Goal: Task Accomplishment & Management: Complete application form

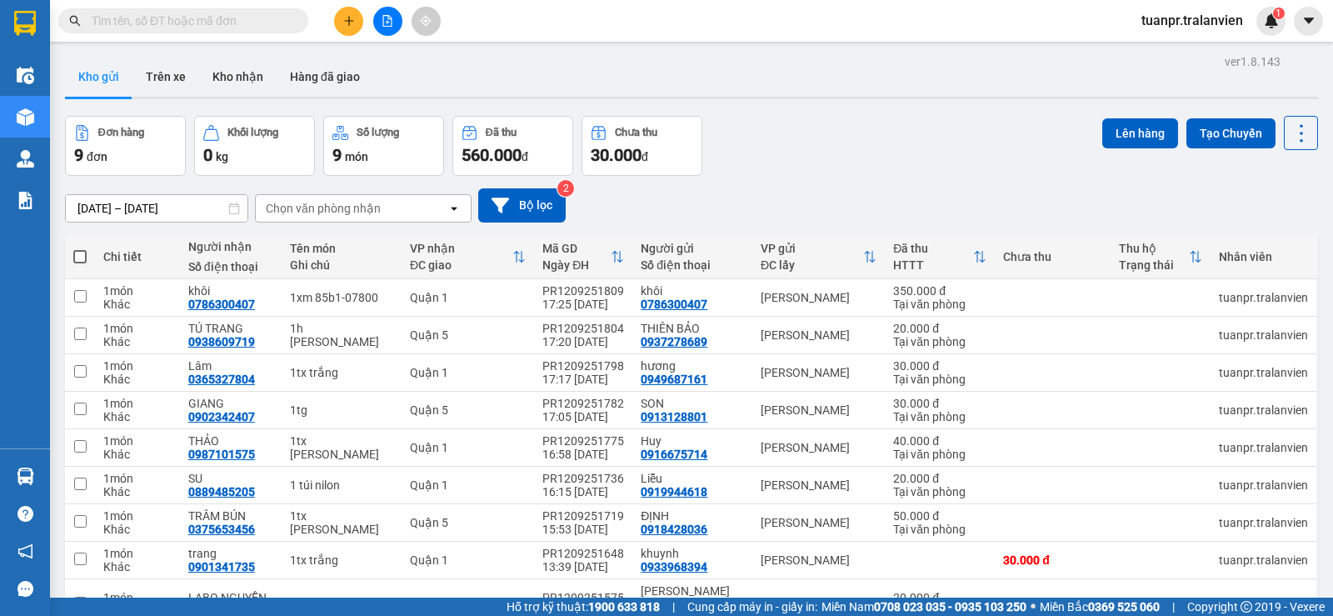
click at [119, 207] on input "[DATE] – [DATE]" at bounding box center [157, 208] width 182 height 27
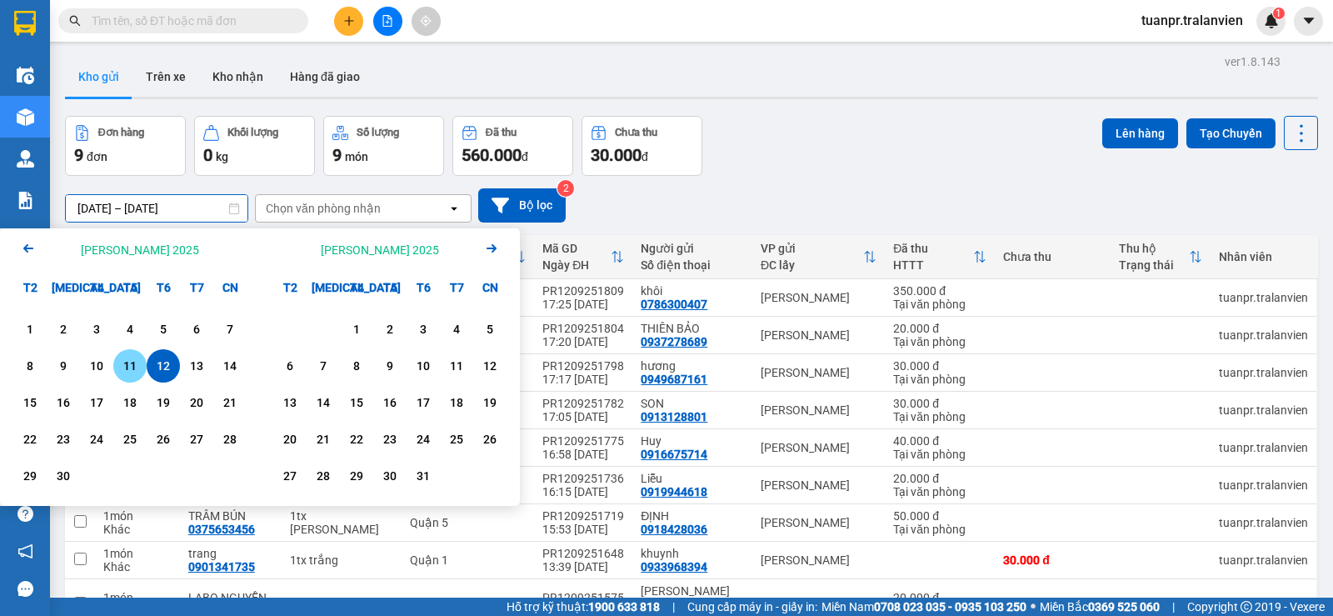
click at [137, 370] on div "11" at bounding box center [129, 366] width 23 height 20
click at [145, 361] on div "11" at bounding box center [129, 365] width 33 height 33
type input "[DATE] – [DATE]"
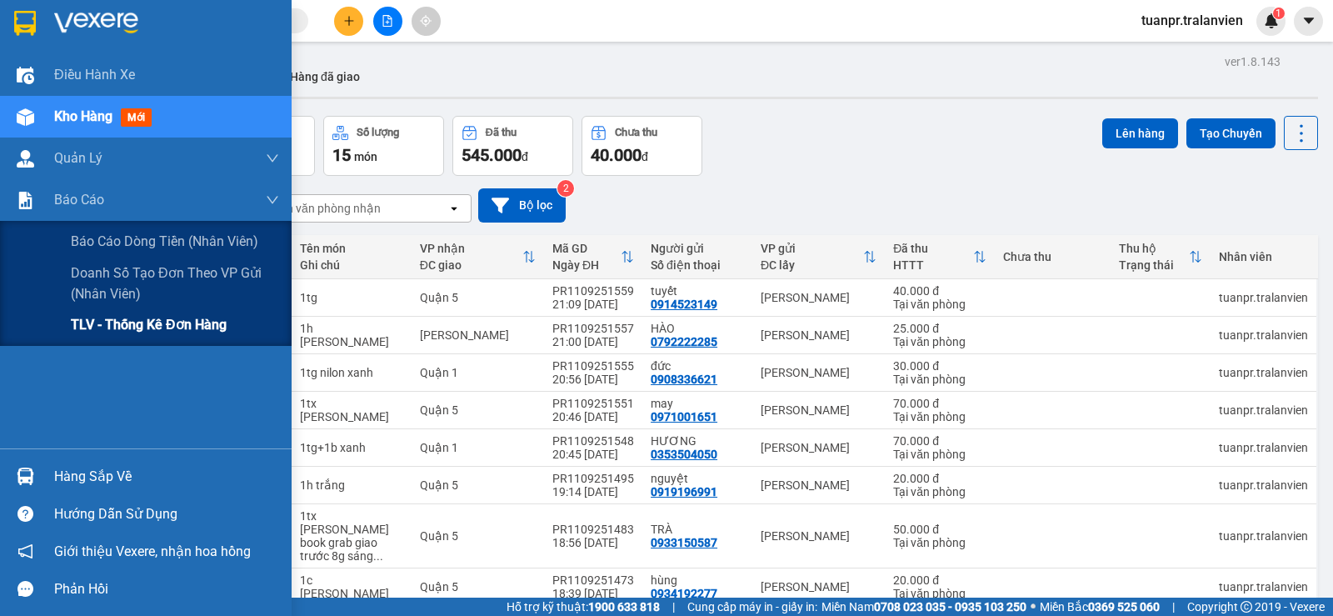
click at [73, 324] on span "TLV - Thống kê đơn hàng" at bounding box center [149, 324] width 156 height 21
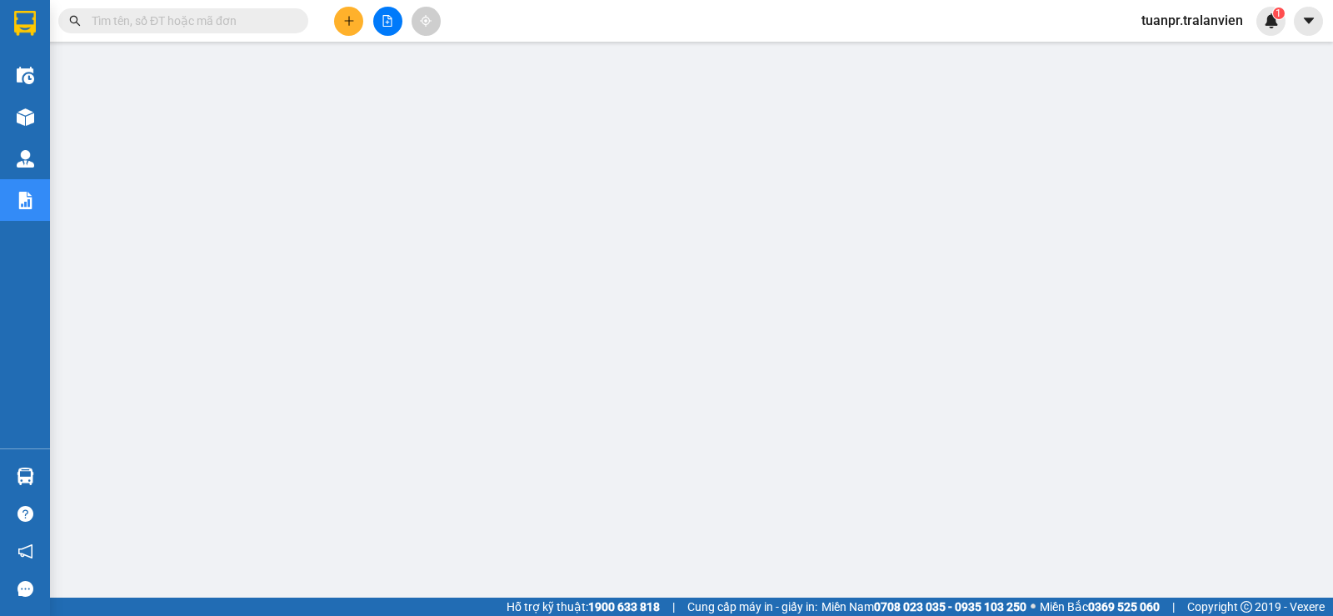
click at [231, 31] on span at bounding box center [183, 20] width 250 height 25
click at [232, 23] on input "text" at bounding box center [190, 21] width 197 height 18
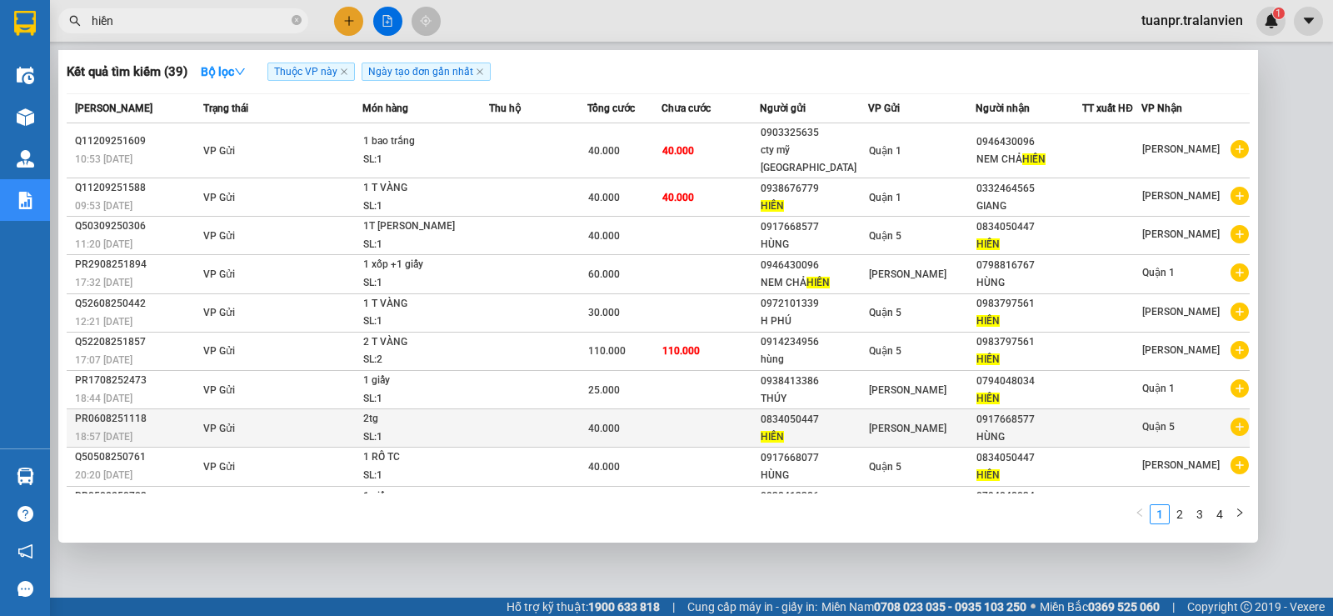
type input "hiền"
click at [838, 428] on div "HIỀN" at bounding box center [814, 436] width 107 height 17
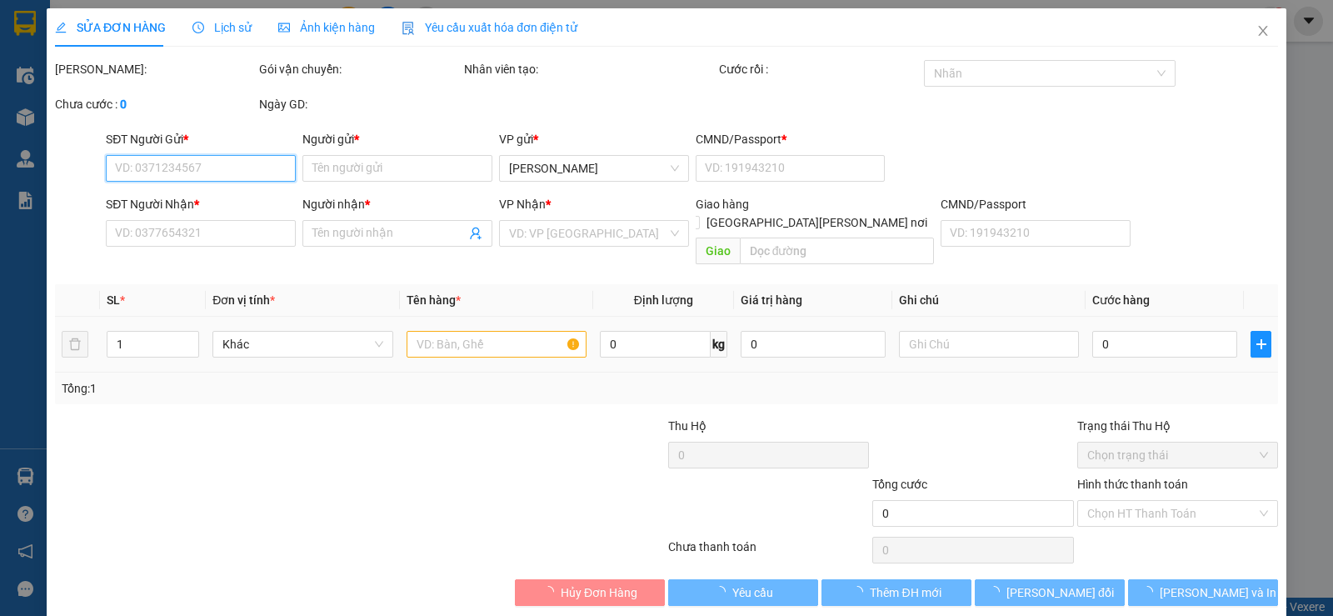
type input "0834050447"
type input "HIỀN"
type input "1"
type input "0917668577"
type input "HÙNG"
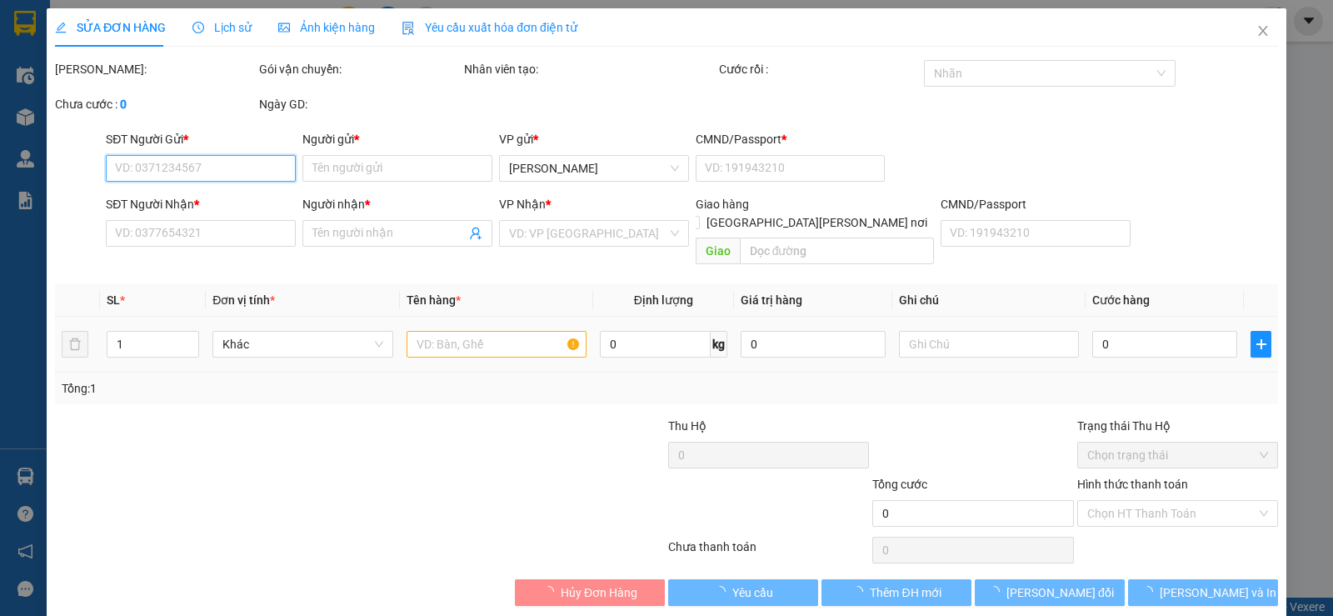
type input "40.000"
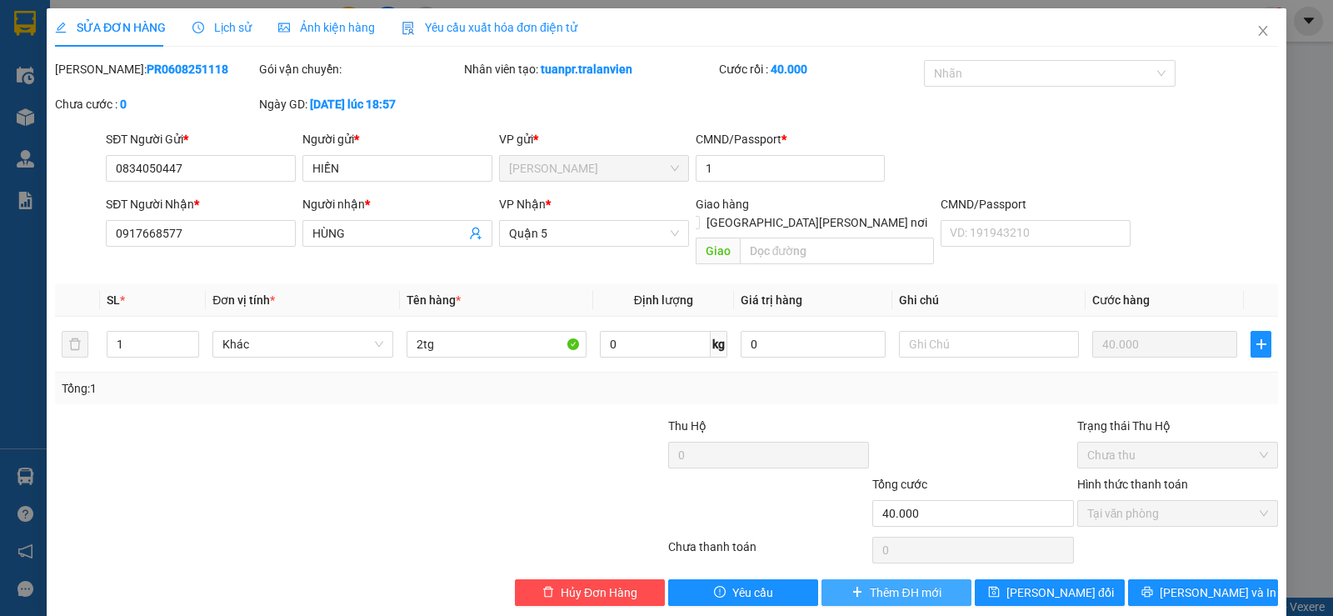
click at [904, 583] on span "Thêm ĐH mới" at bounding box center [905, 592] width 71 height 18
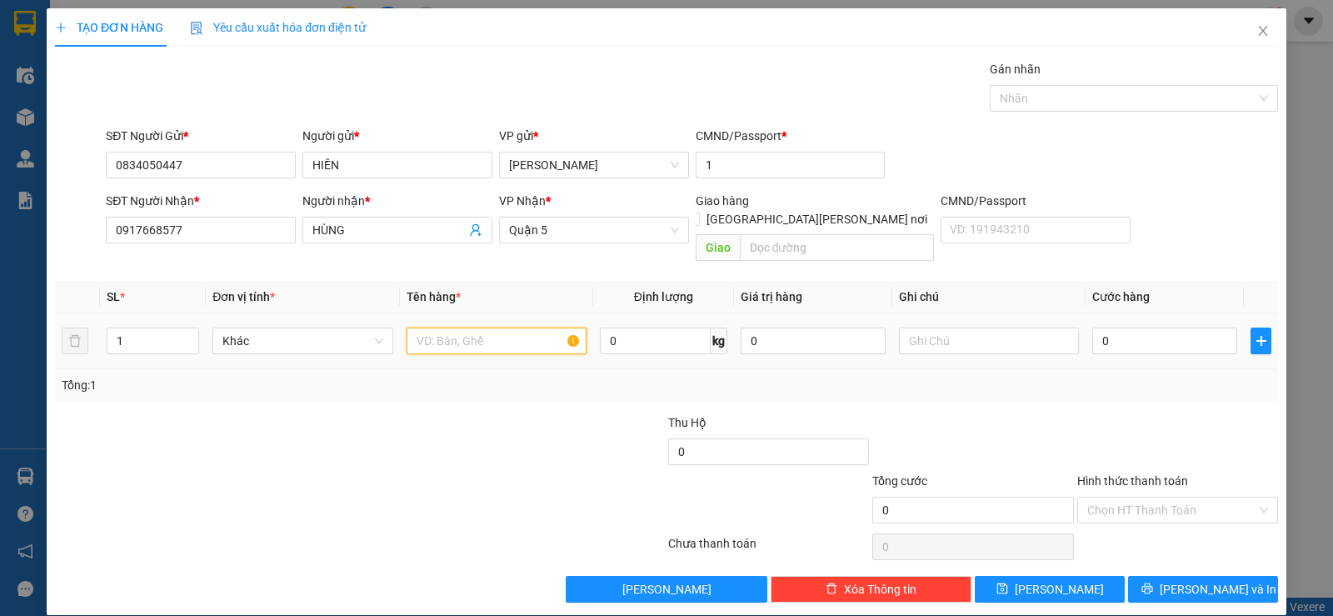
click at [480, 327] on input "text" at bounding box center [497, 340] width 180 height 27
type input "1 xốp"
type input "5"
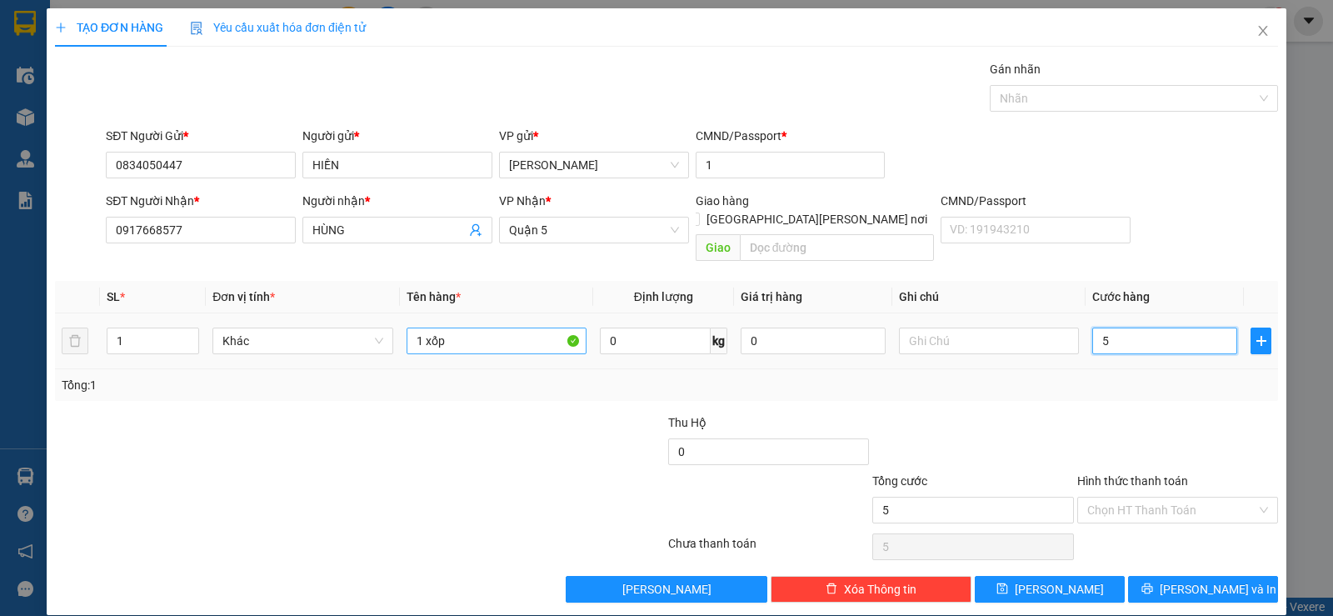
type input "50"
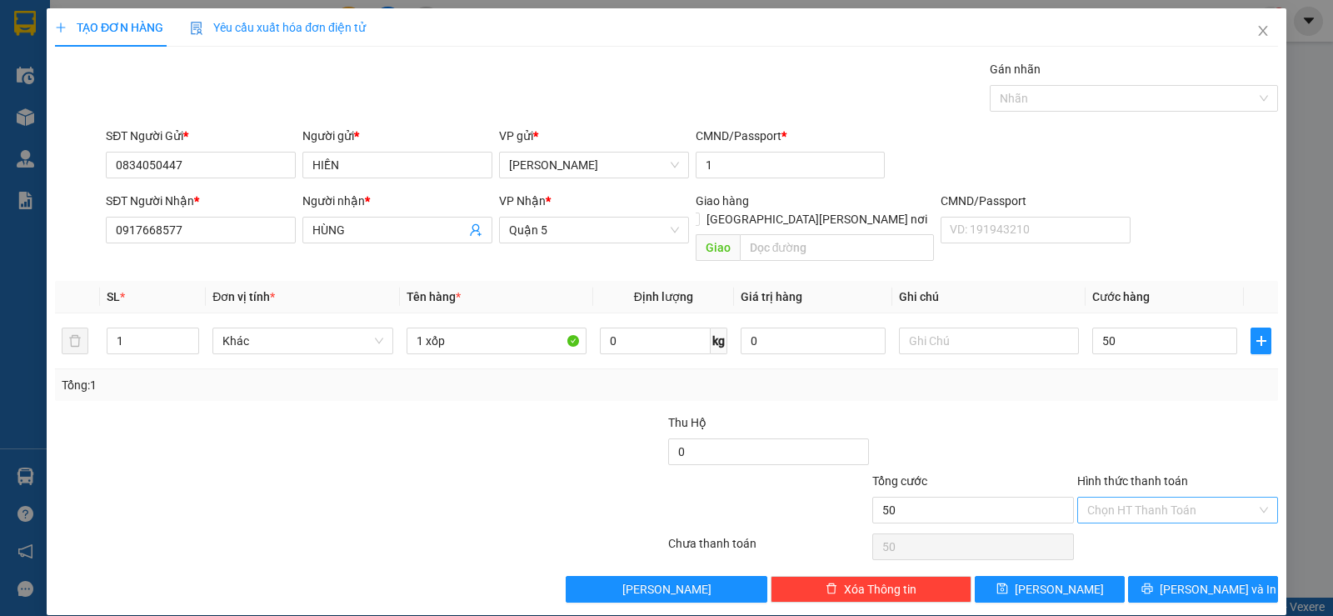
type input "50.000"
click at [1229, 497] on input "Hình thức thanh toán" at bounding box center [1171, 509] width 169 height 25
click at [1156, 515] on div "Tại văn phòng" at bounding box center [1166, 524] width 199 height 27
type input "0"
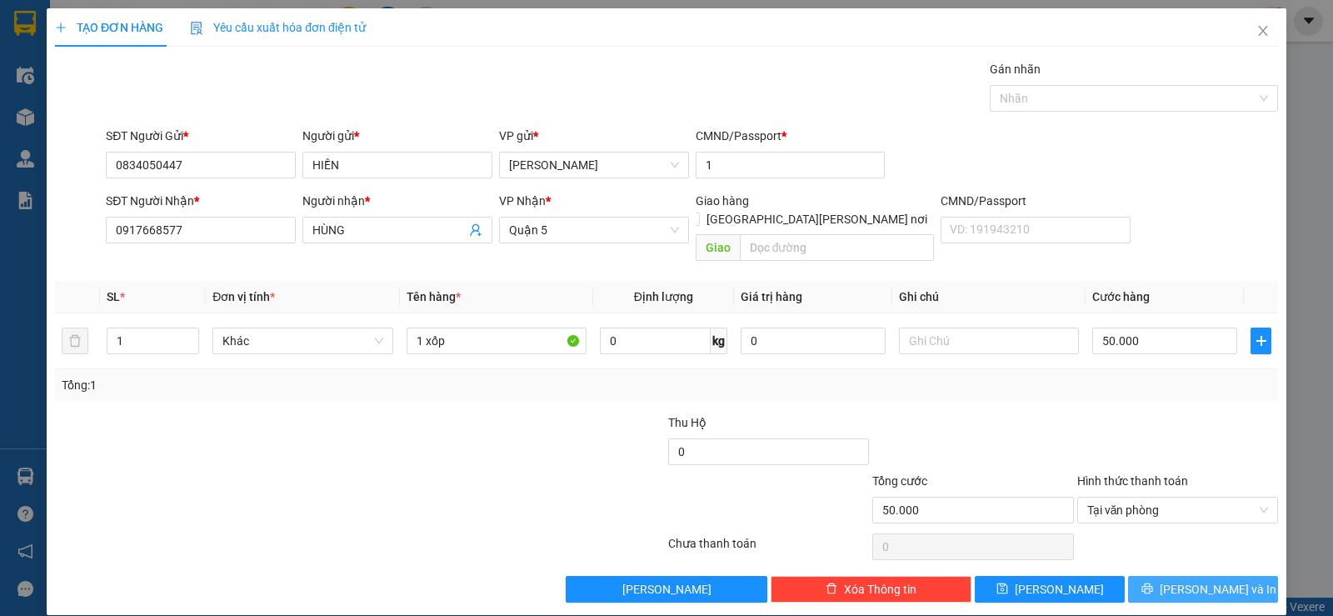
click at [1197, 580] on span "[PERSON_NAME] và In" at bounding box center [1218, 589] width 117 height 18
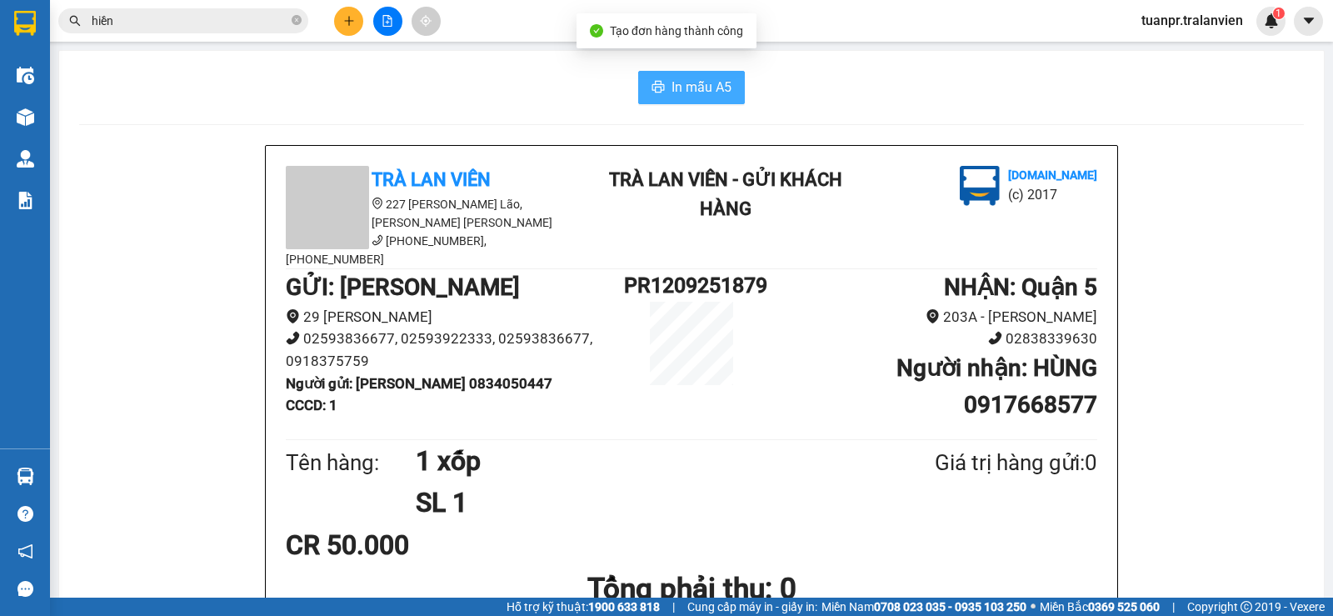
click at [699, 85] on span "In mẫu A5" at bounding box center [701, 87] width 60 height 21
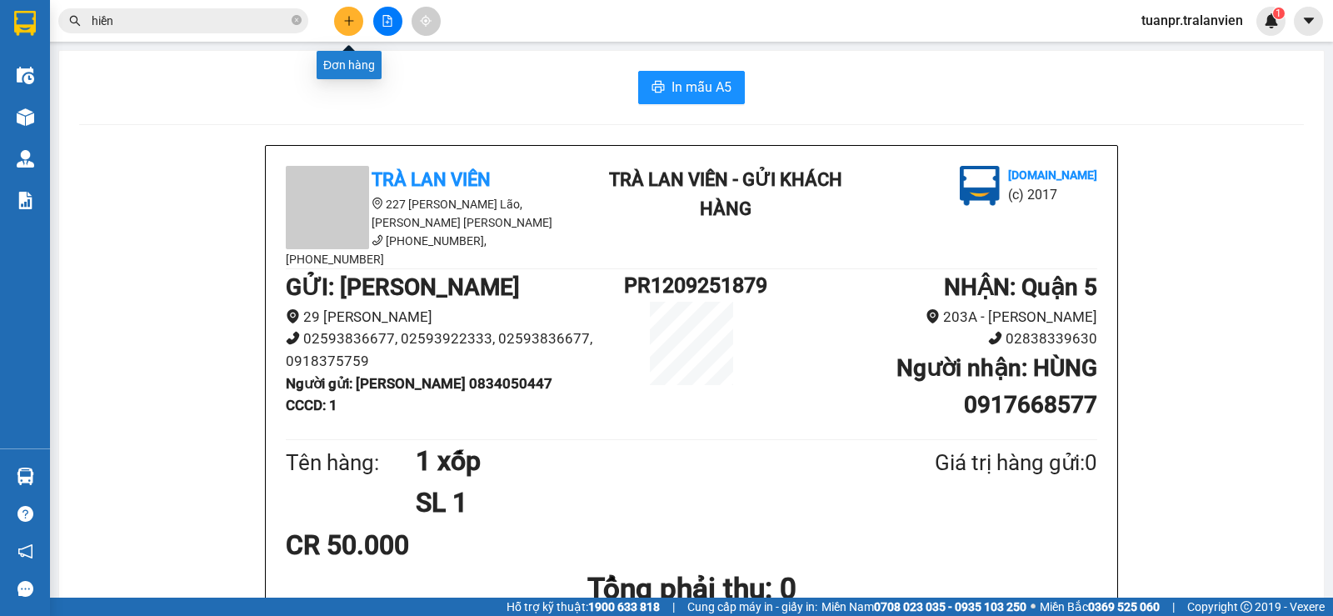
click at [347, 18] on icon "plus" at bounding box center [349, 21] width 12 height 12
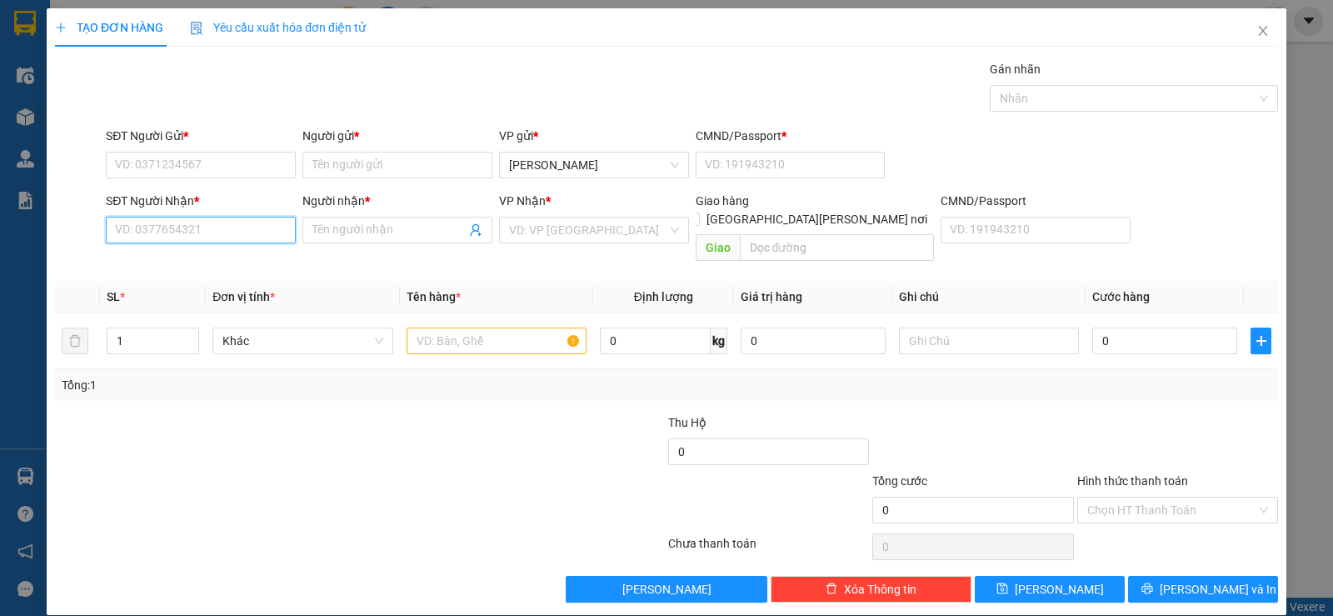
click at [180, 227] on input "SĐT Người Nhận *" at bounding box center [201, 230] width 190 height 27
type input "0333038302"
click at [347, 240] on span at bounding box center [397, 230] width 190 height 27
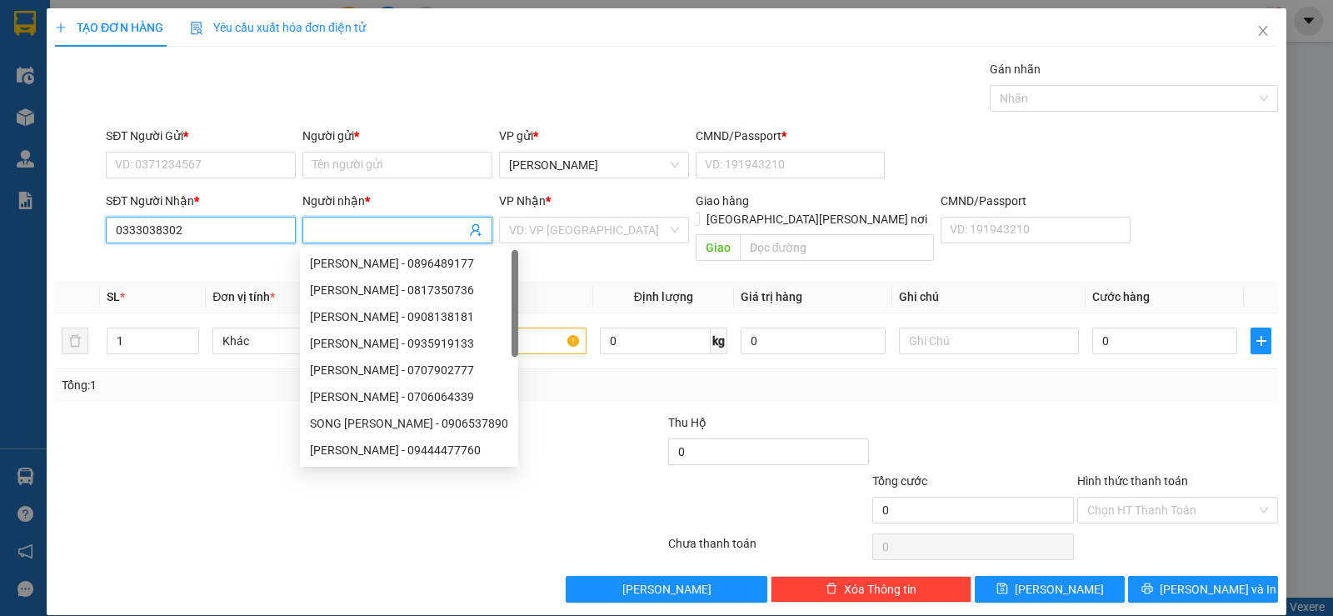
click at [218, 235] on input "0333038302" at bounding box center [201, 230] width 190 height 27
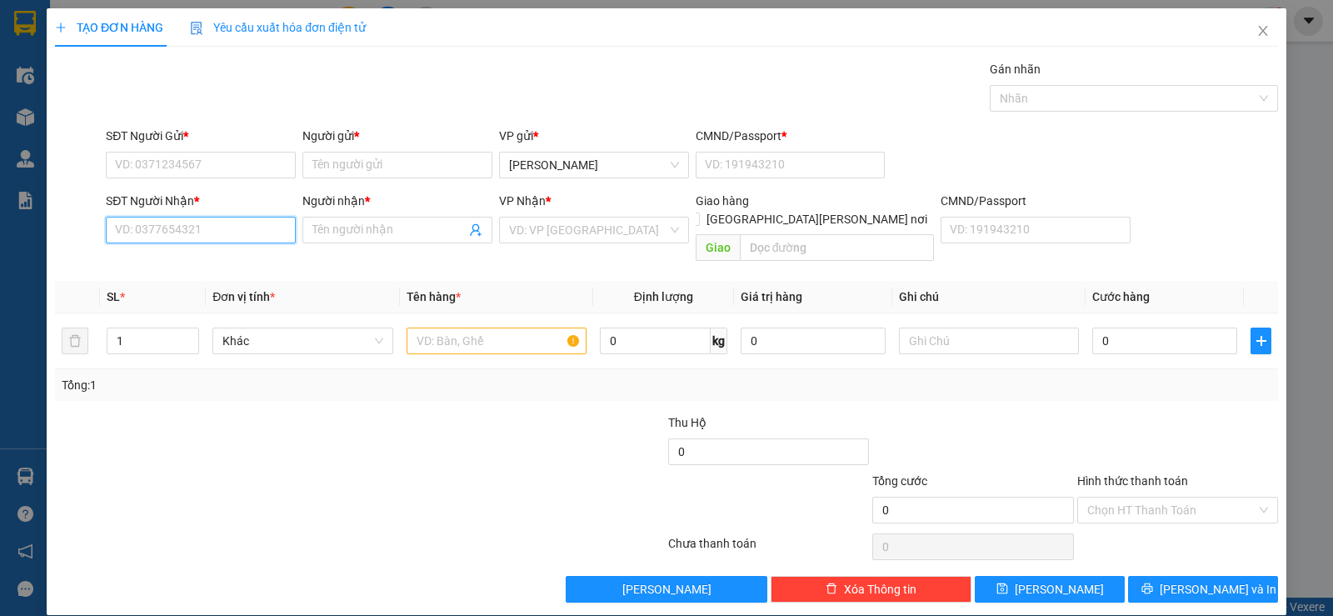
paste input "0333038302"
type input "0333038302"
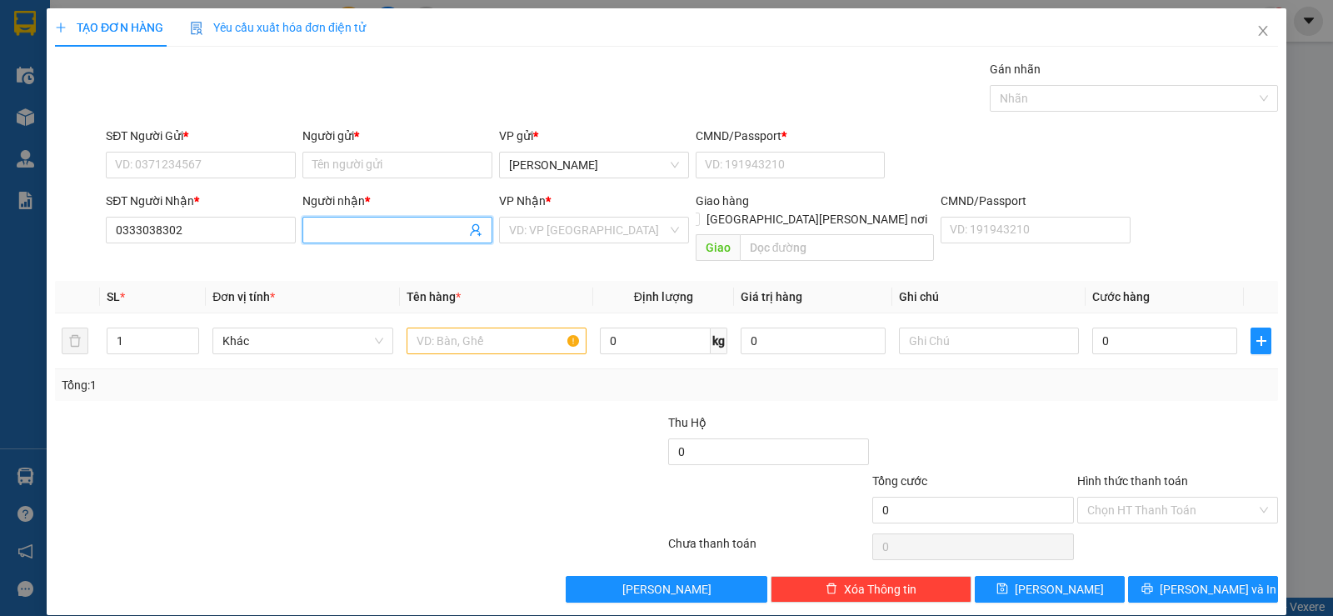
click at [381, 231] on input "Người nhận *" at bounding box center [388, 230] width 153 height 18
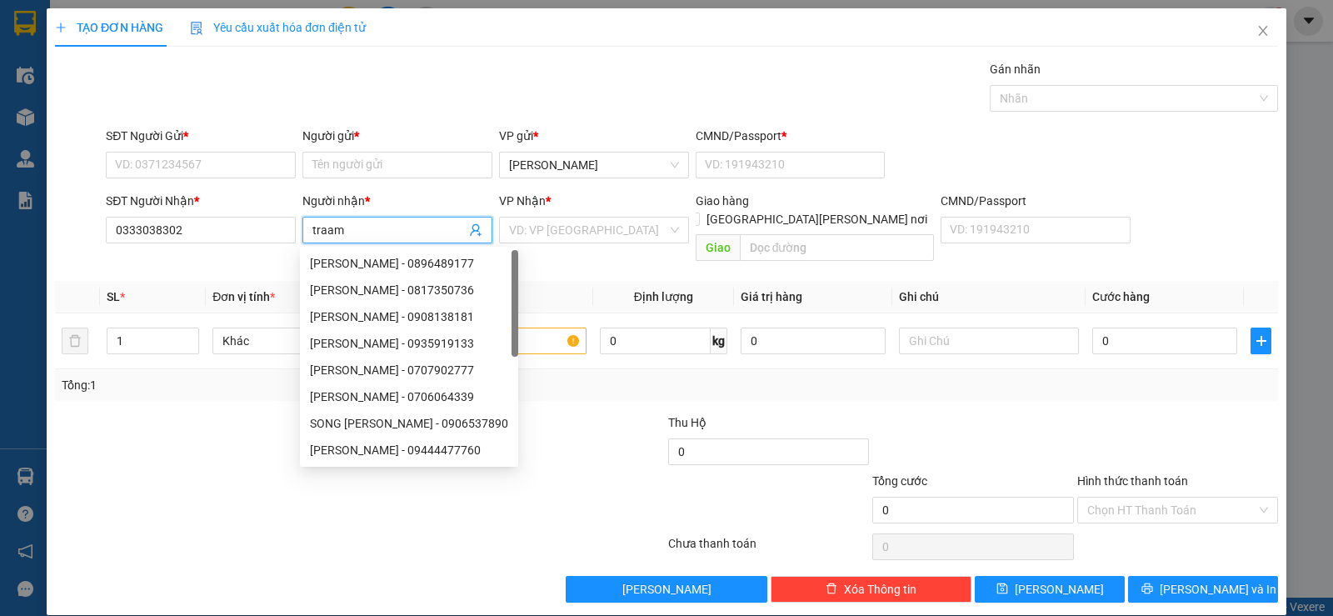
type input "traam"
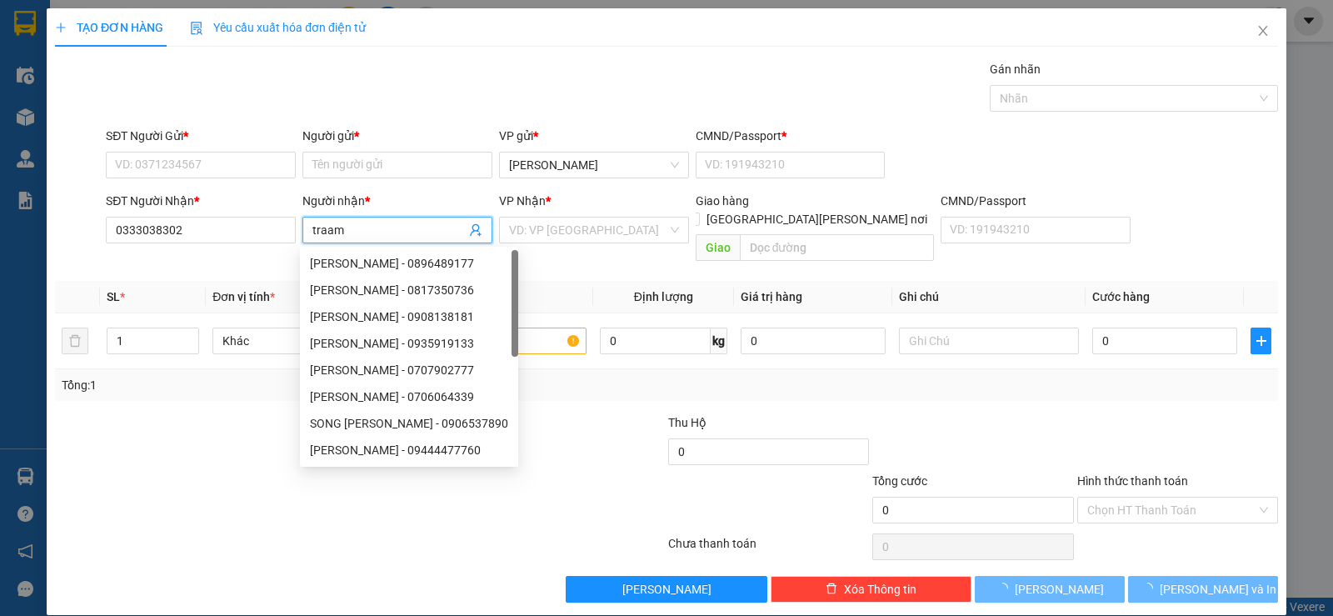
click at [381, 231] on input "traam" at bounding box center [388, 230] width 153 height 18
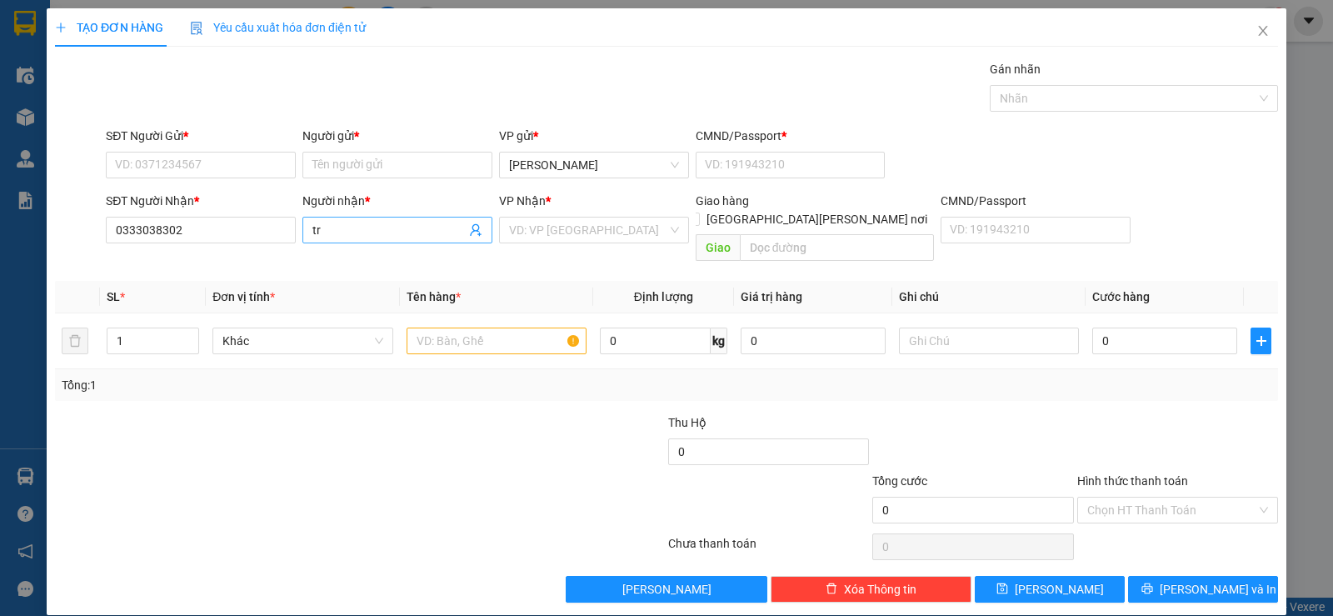
click at [344, 228] on input "tr" at bounding box center [388, 230] width 153 height 18
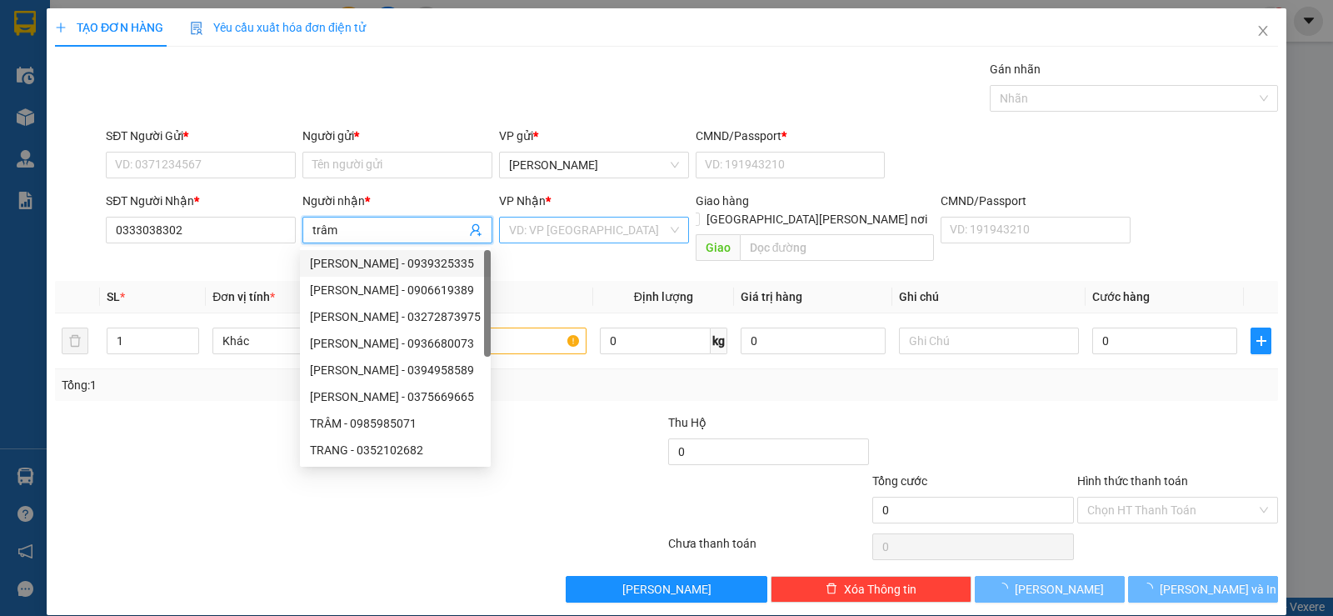
type input "trâm"
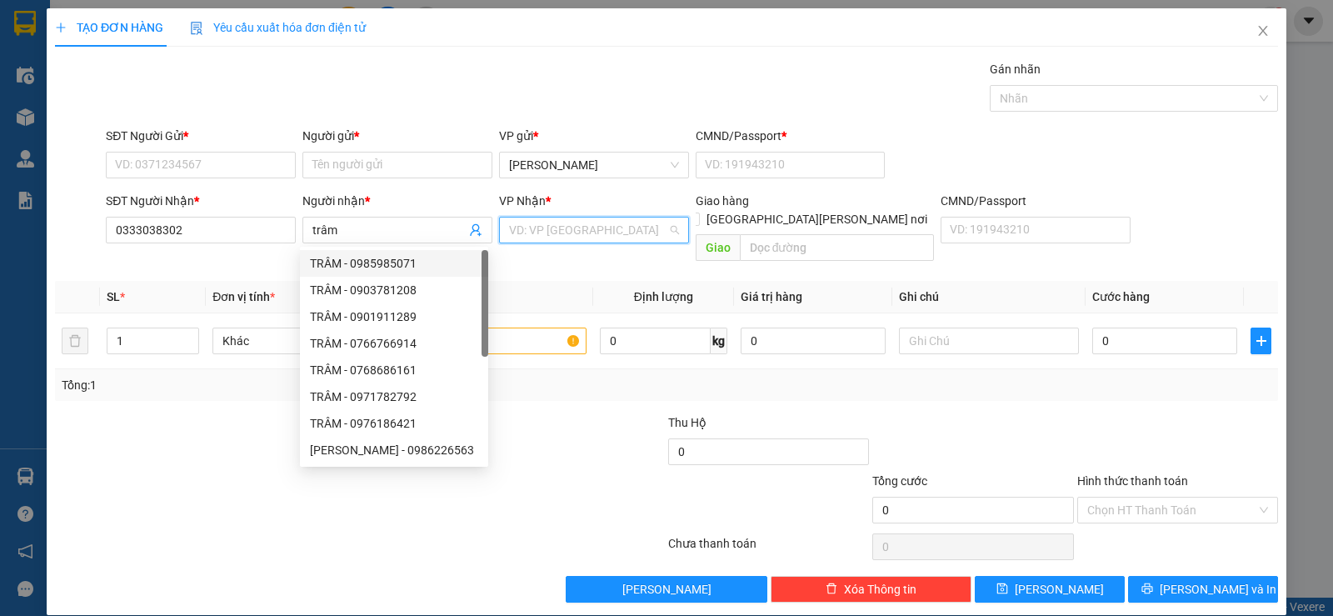
click at [583, 227] on input "search" at bounding box center [588, 229] width 158 height 25
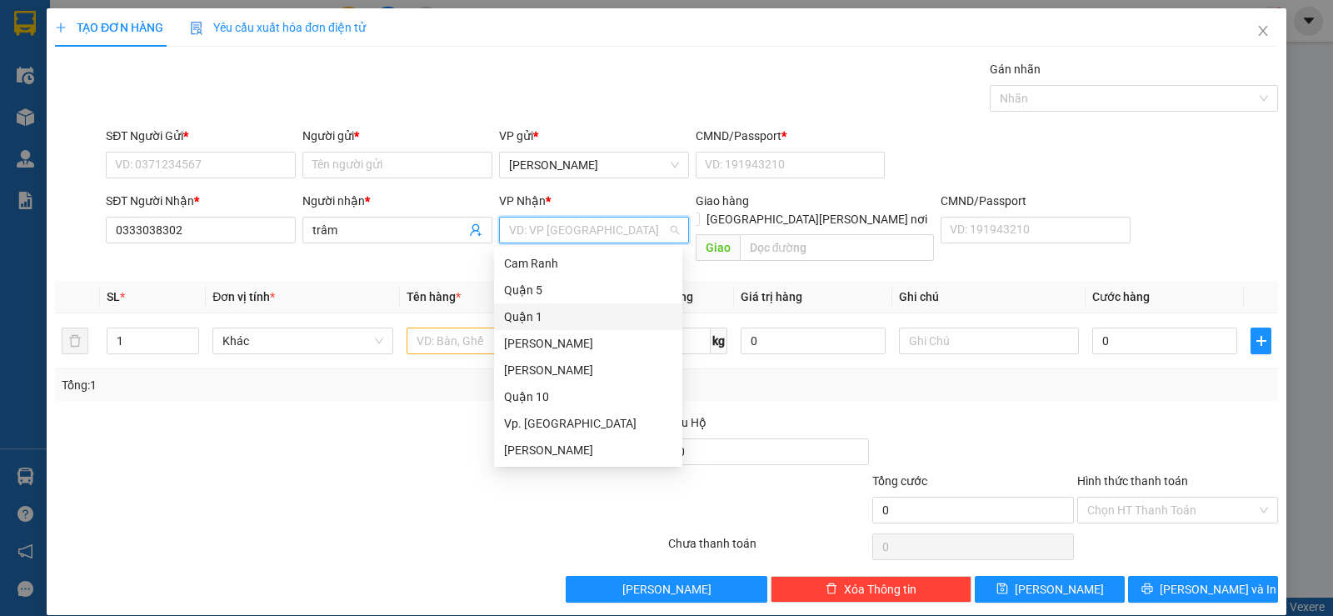
click at [533, 317] on div "Quận 1" at bounding box center [588, 316] width 168 height 18
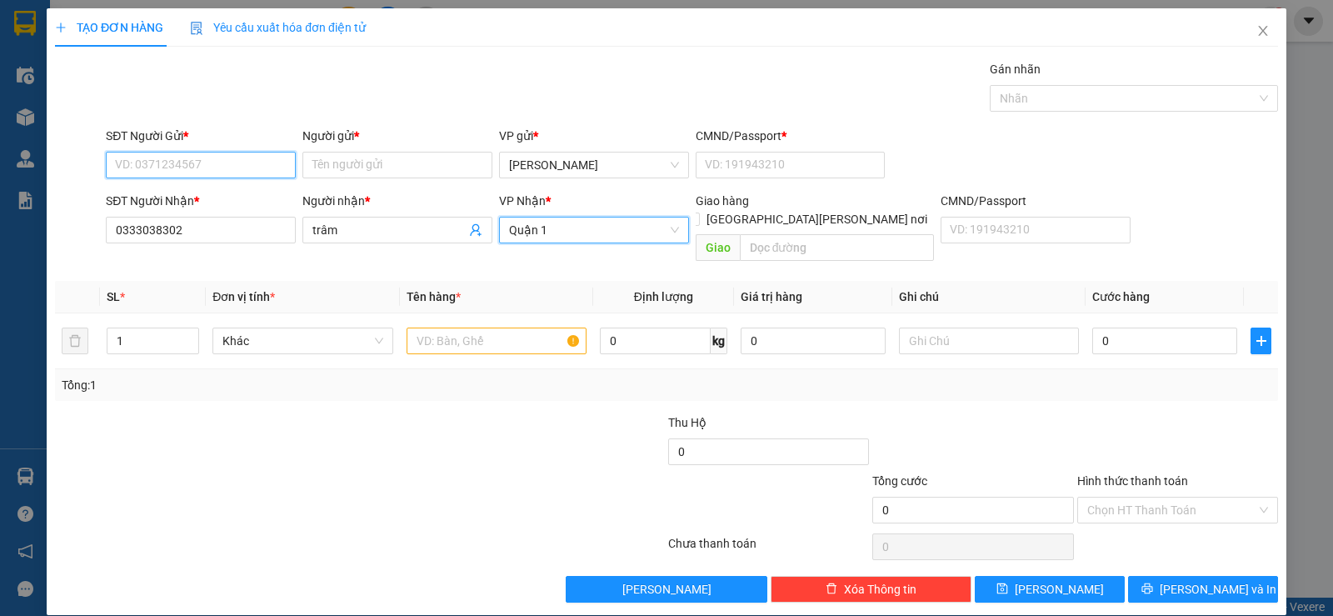
click at [167, 162] on input "SĐT Người Gửi *" at bounding box center [201, 165] width 190 height 27
type input "0914680609"
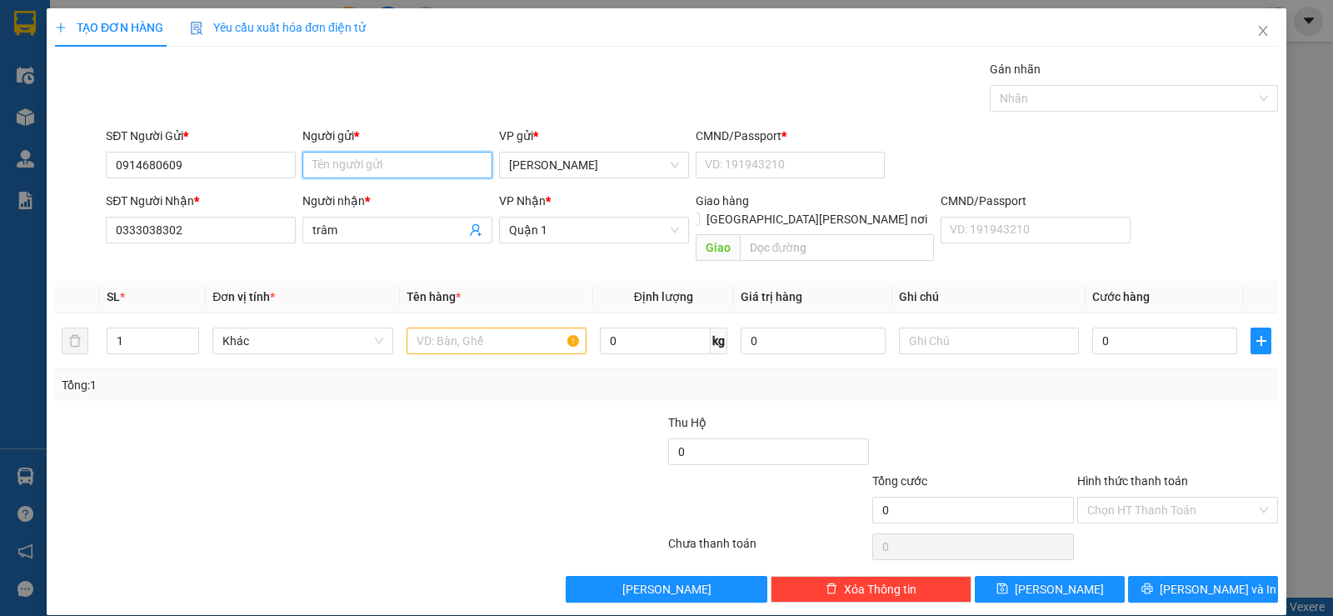
click at [391, 167] on input "Người gửi *" at bounding box center [397, 165] width 190 height 27
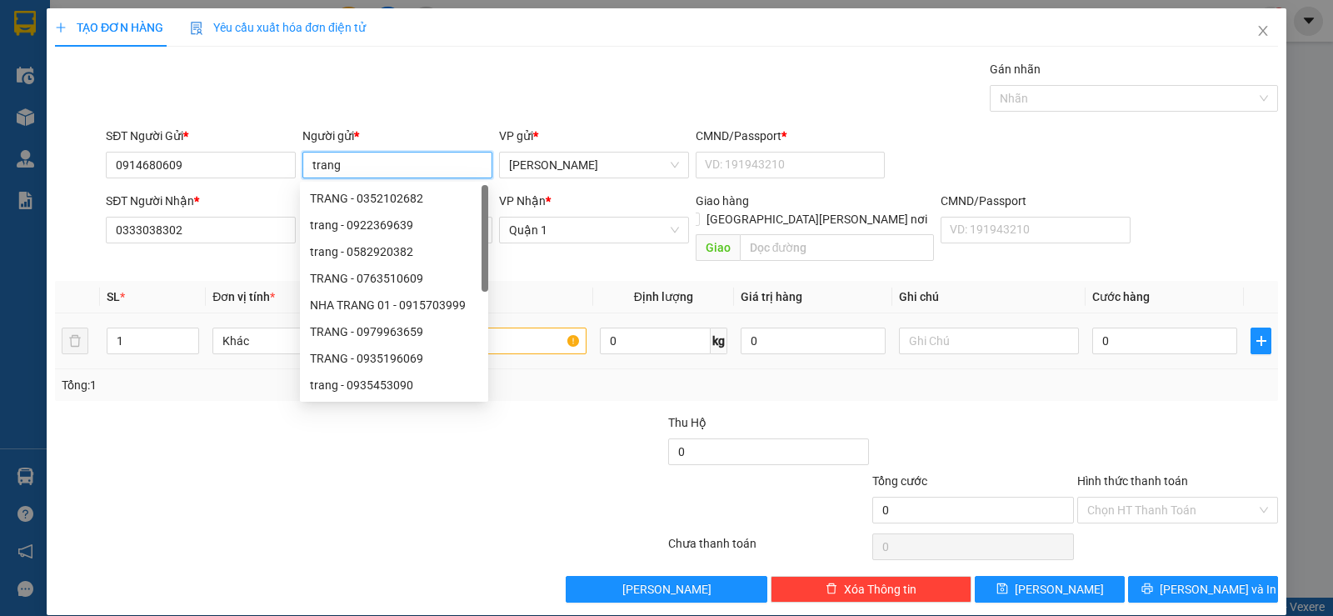
type input "trang"
click at [533, 327] on input "text" at bounding box center [497, 340] width 180 height 27
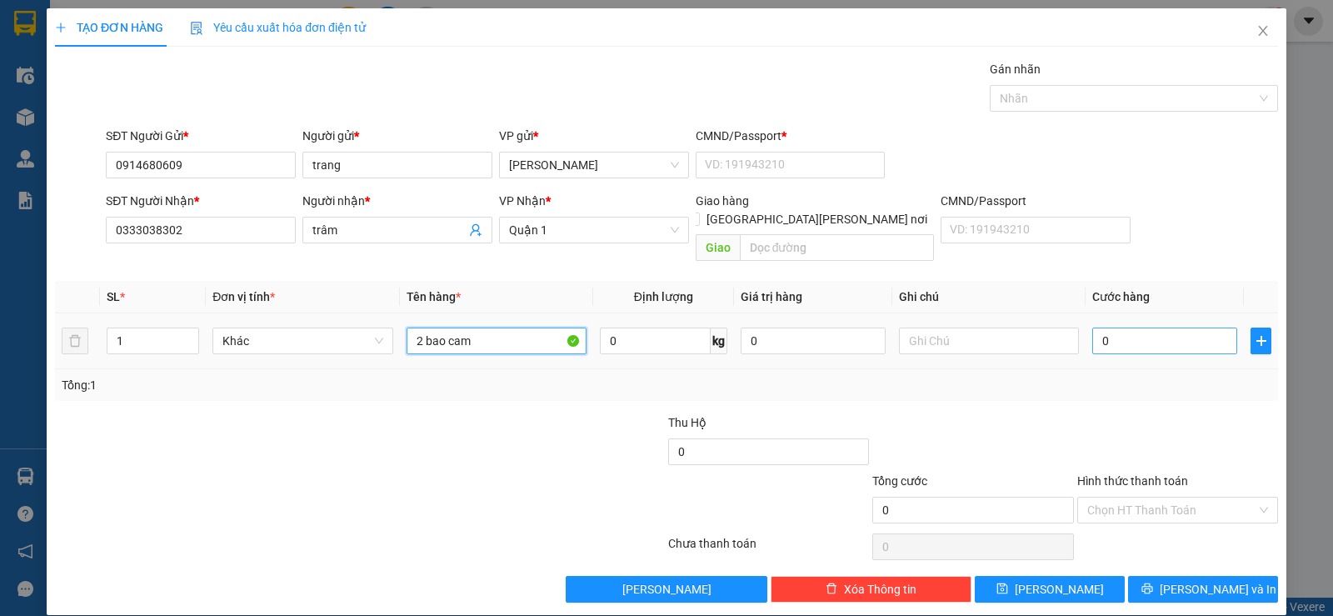
type input "2 bao cam"
click at [1138, 327] on input "0" at bounding box center [1164, 340] width 145 height 27
type input "6"
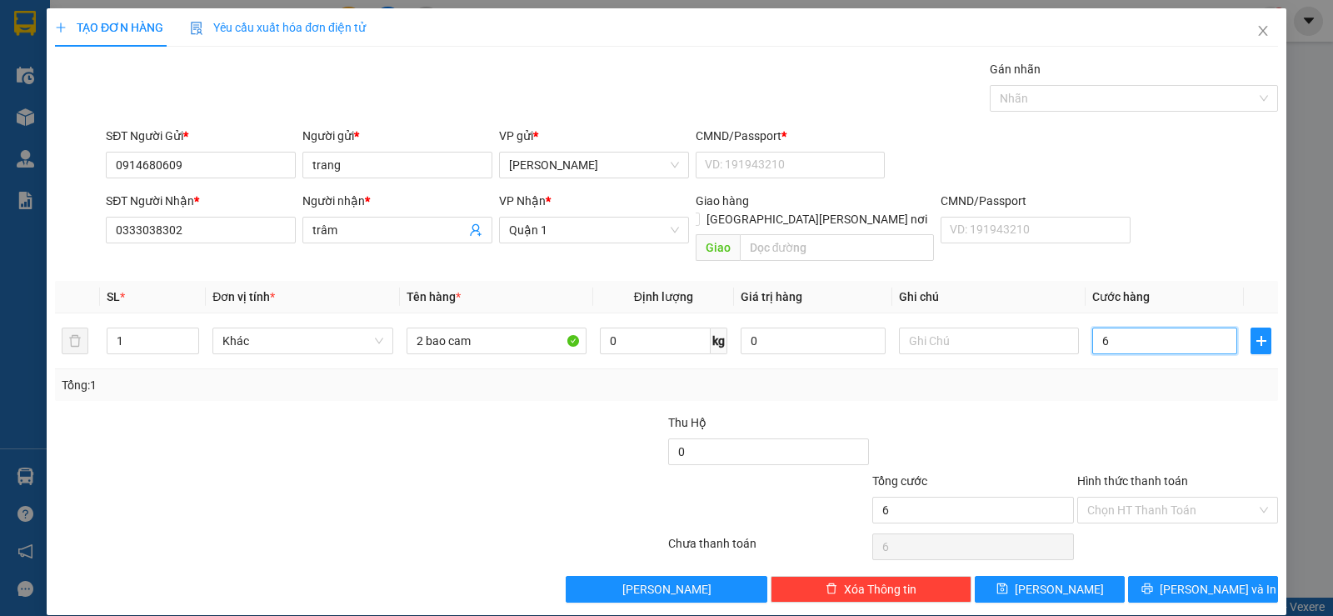
type input "60"
type input "60.000"
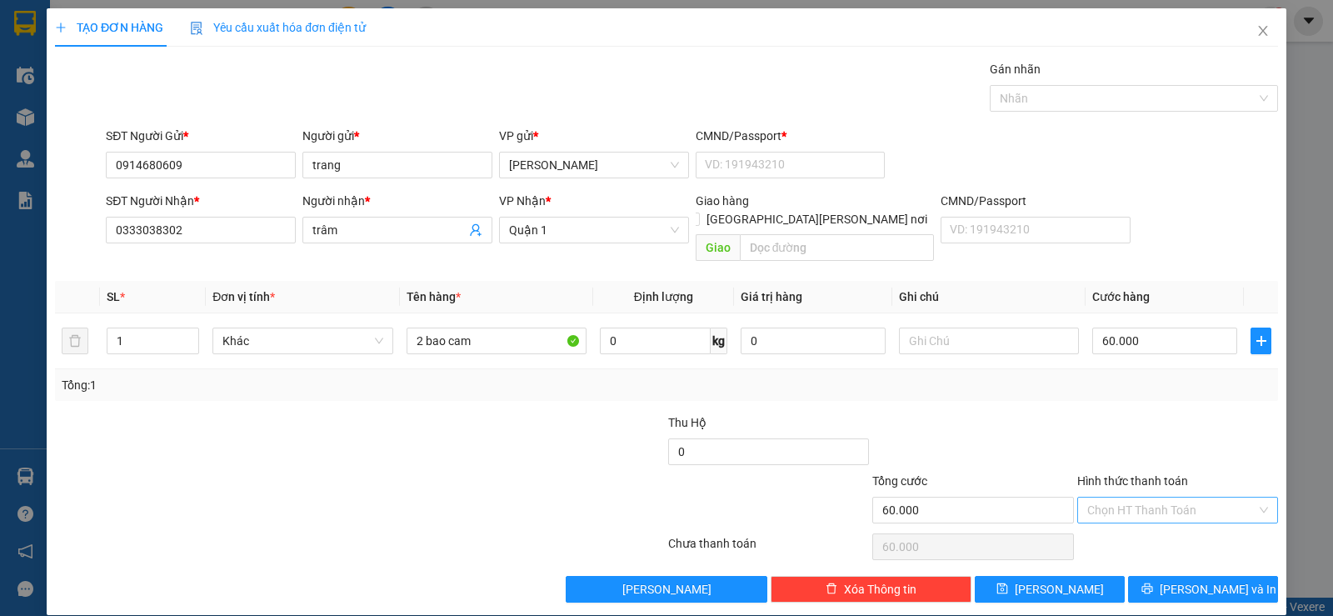
click at [1225, 498] on input "Hình thức thanh toán" at bounding box center [1171, 509] width 169 height 25
click at [1140, 523] on div "Tại văn phòng" at bounding box center [1166, 525] width 179 height 18
type input "0"
click at [1190, 580] on span "[PERSON_NAME] và In" at bounding box center [1218, 589] width 117 height 18
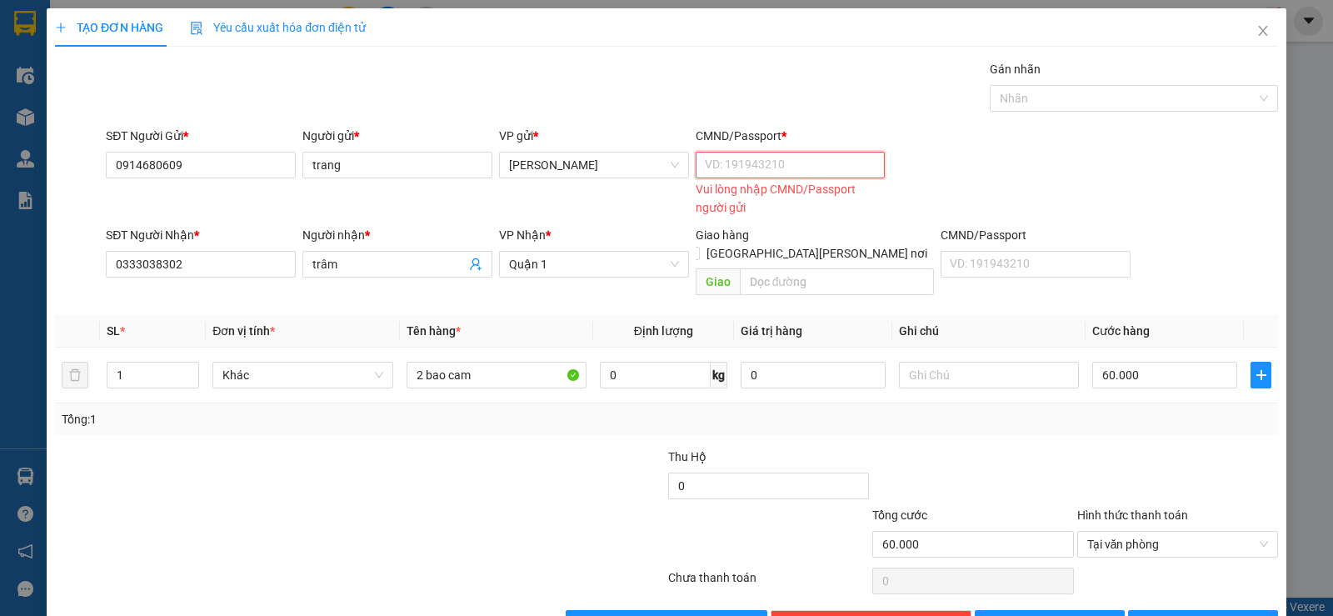
click at [761, 169] on input "CMND/Passport *" at bounding box center [791, 165] width 190 height 27
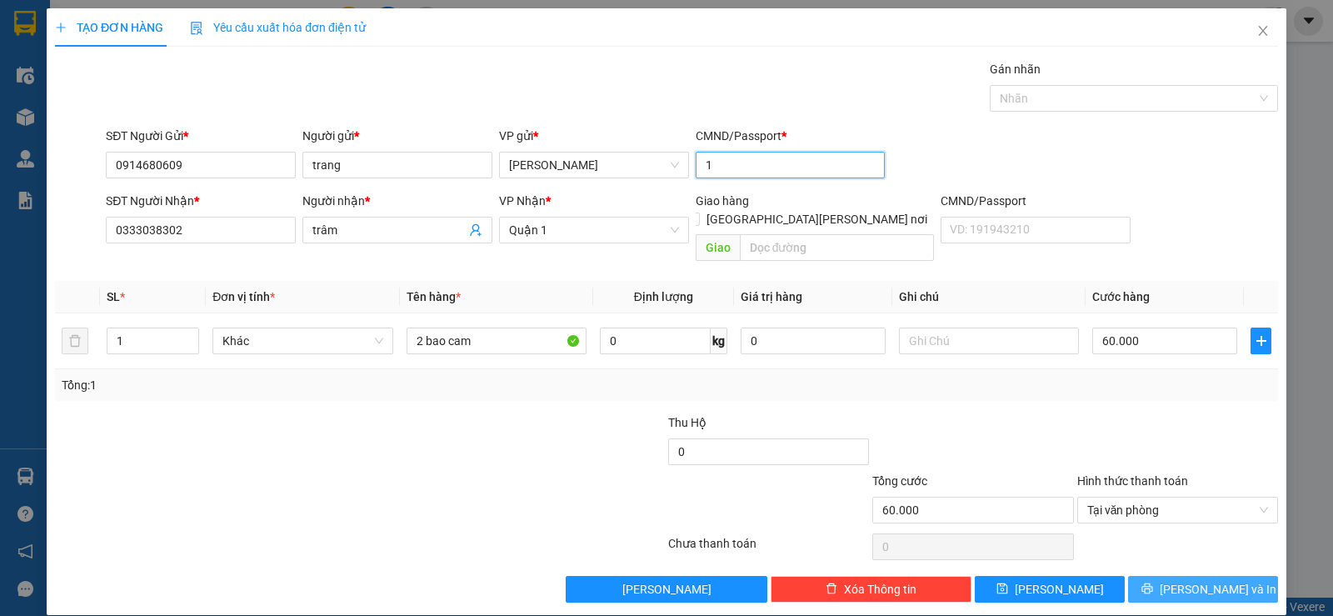
type input "1"
click at [1207, 580] on span "[PERSON_NAME] và In" at bounding box center [1218, 589] width 117 height 18
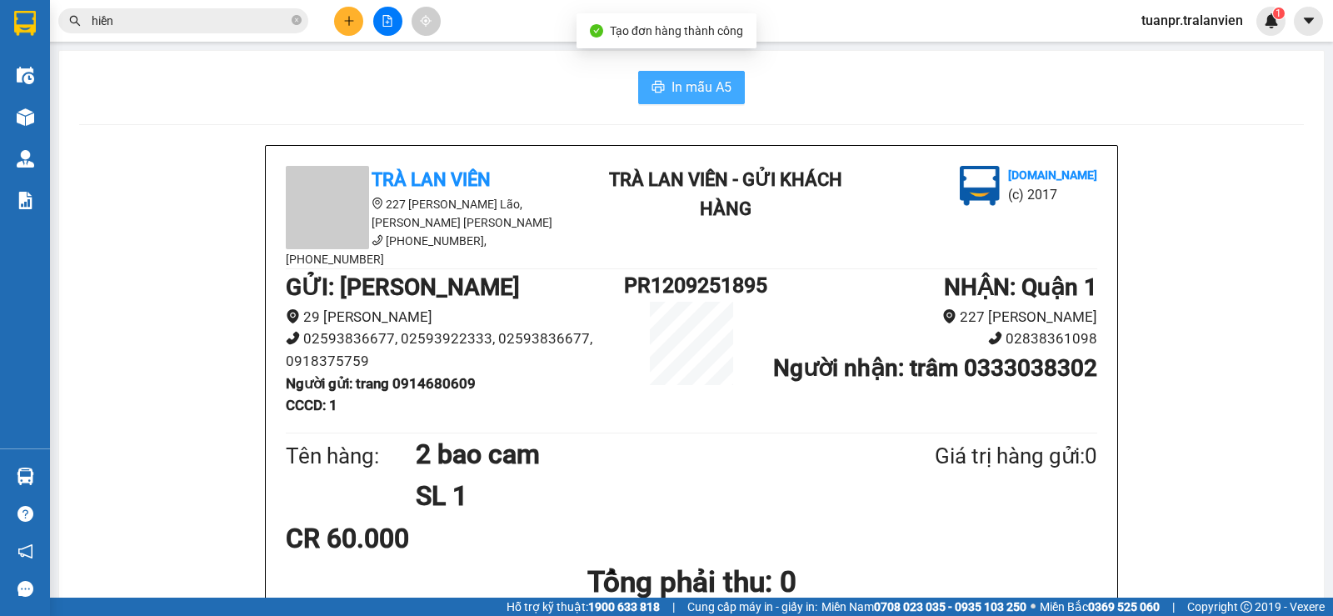
click at [691, 80] on span "In mẫu A5" at bounding box center [701, 87] width 60 height 21
